Goal: Find specific page/section

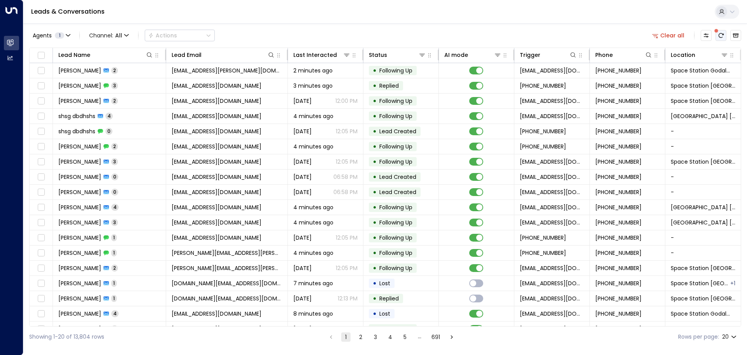
drag, startPoint x: 0, startPoint y: 0, endPoint x: 721, endPoint y: 33, distance: 721.7
click at [721, 33] on icon "There are new threads available. Refresh the grid to view the latest updates." at bounding box center [721, 35] width 5 height 5
click at [722, 53] on icon at bounding box center [725, 55] width 6 height 6
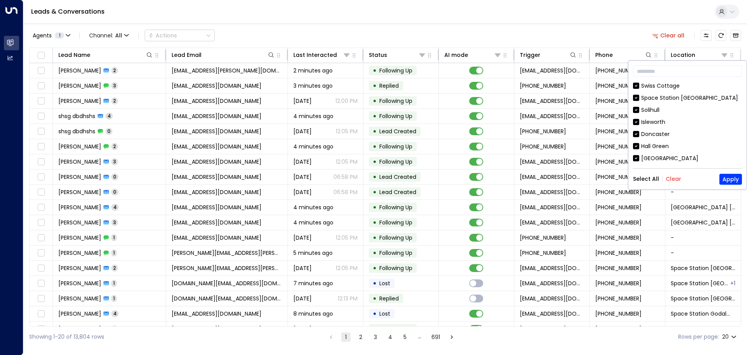
click at [673, 177] on button "Clear" at bounding box center [674, 179] width 16 height 6
click at [673, 160] on div "[GEOGRAPHIC_DATA]" at bounding box center [670, 158] width 57 height 8
click at [737, 178] on button "Apply" at bounding box center [731, 179] width 23 height 11
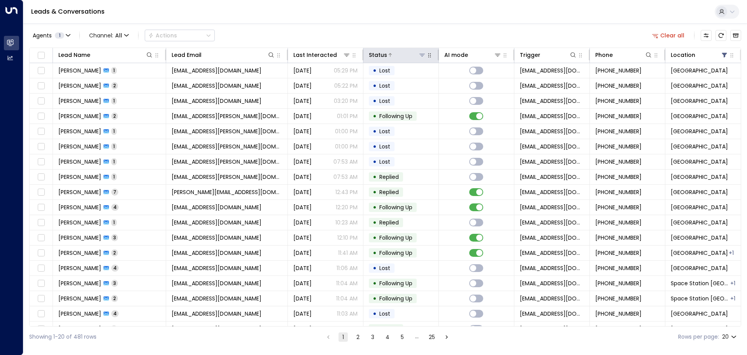
click at [421, 54] on icon at bounding box center [422, 55] width 6 height 6
click at [495, 55] on icon at bounding box center [497, 55] width 5 height 3
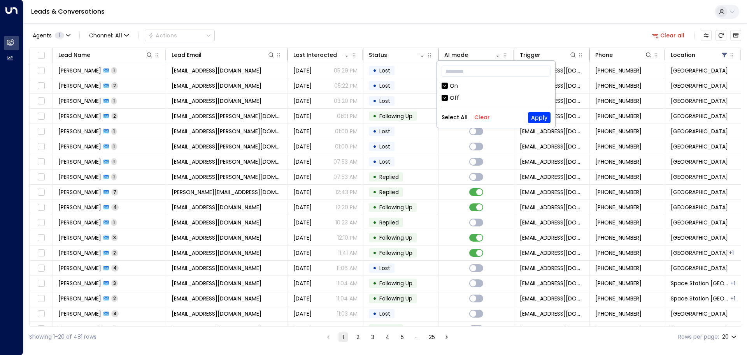
click at [452, 98] on div "Off" at bounding box center [454, 98] width 9 height 8
click at [542, 113] on button "Apply" at bounding box center [539, 117] width 23 height 11
